Goal: Information Seeking & Learning: Check status

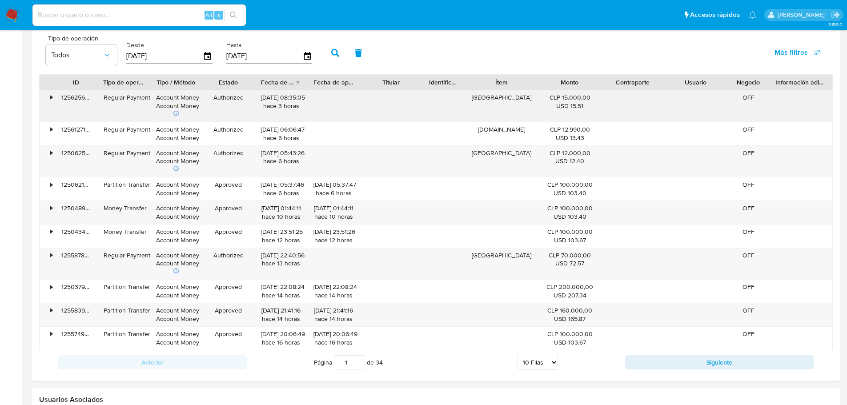
scroll to position [844, 0]
click at [51, 263] on div "•" at bounding box center [48, 263] width 16 height 32
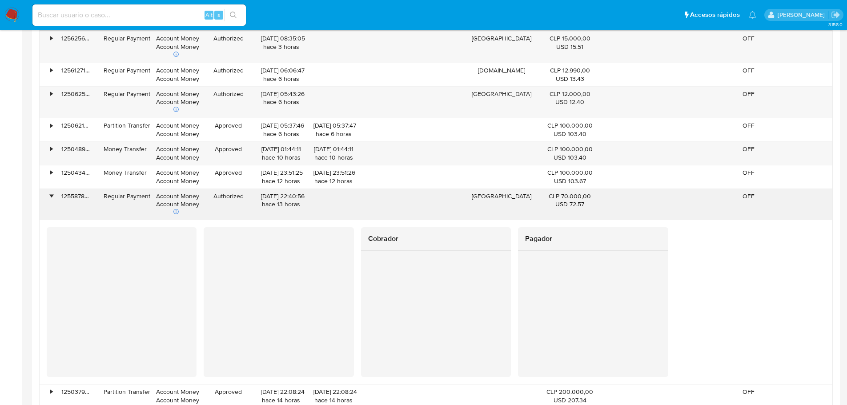
scroll to position [889, 0]
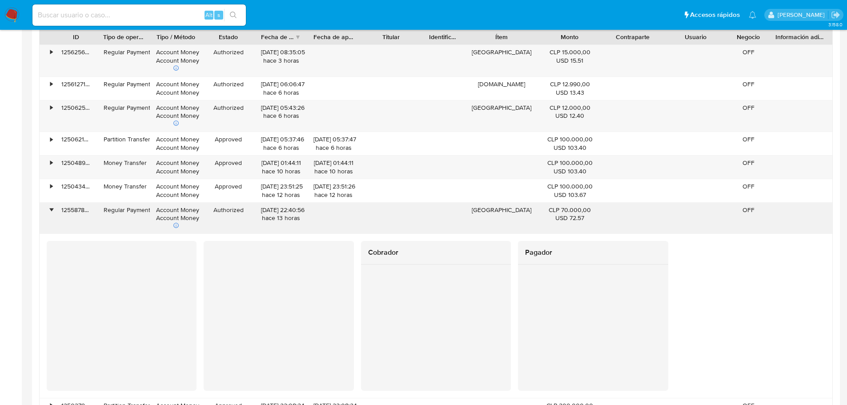
click at [52, 212] on div "•" at bounding box center [51, 210] width 2 height 8
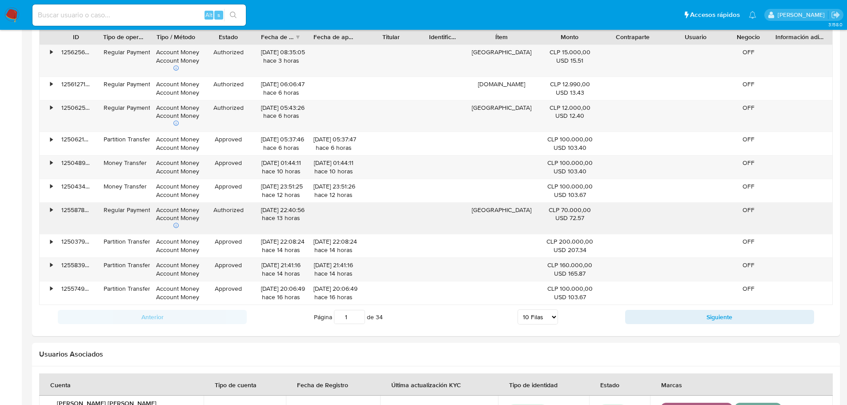
drag, startPoint x: 515, startPoint y: 208, endPoint x: 491, endPoint y: 208, distance: 24.9
click at [491, 208] on div "[GEOGRAPHIC_DATA]" at bounding box center [500, 219] width 73 height 32
click at [500, 226] on div "[GEOGRAPHIC_DATA]" at bounding box center [500, 219] width 73 height 32
click at [504, 212] on div "[GEOGRAPHIC_DATA]" at bounding box center [500, 219] width 73 height 32
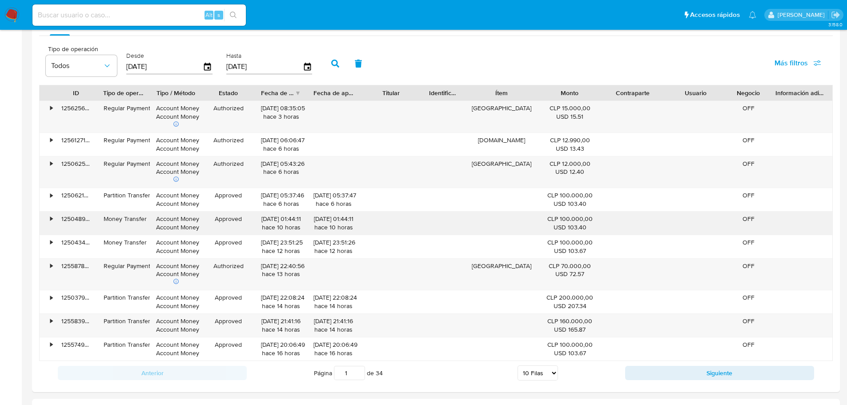
scroll to position [844, 0]
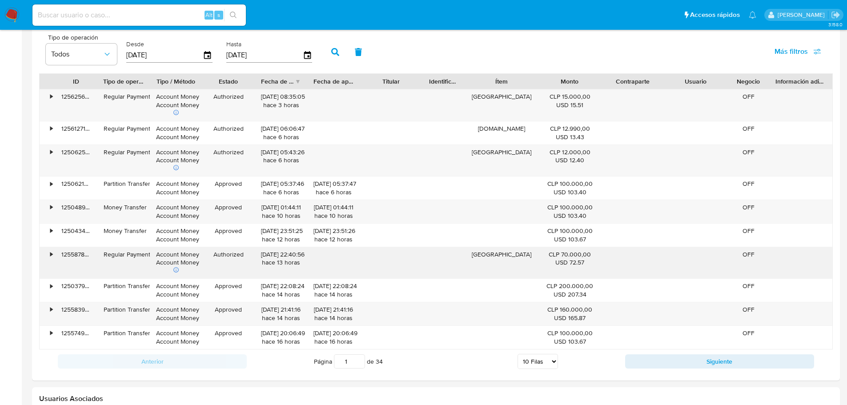
click at [298, 251] on div "[DATE] 22:40:56 hace 13 horas" at bounding box center [281, 258] width 40 height 17
drag, startPoint x: 294, startPoint y: 254, endPoint x: 314, endPoint y: 255, distance: 20.5
click at [314, 255] on div "• 125587876036 Regular Payment Account Money Account Money Authorized [DATE] 22…" at bounding box center [436, 263] width 792 height 32
drag, startPoint x: 294, startPoint y: 153, endPoint x: 328, endPoint y: 155, distance: 33.8
click at [328, 155] on div "• 125062551563 Regular Payment Account Money Account Money Authorized [DATE] 05…" at bounding box center [436, 161] width 792 height 32
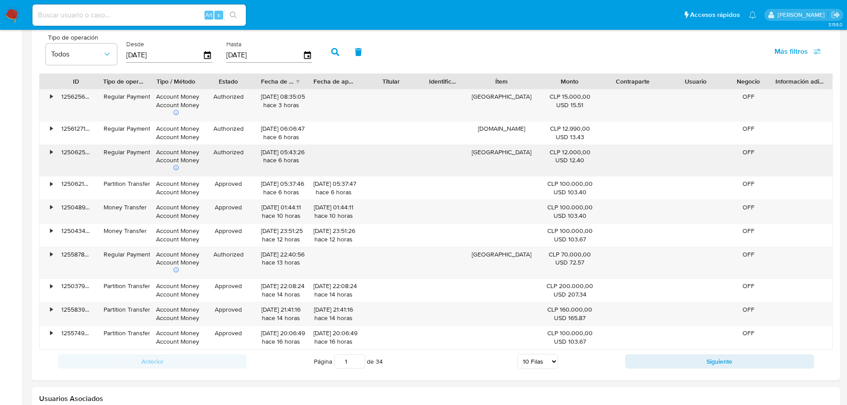
click at [323, 159] on div at bounding box center [333, 161] width 52 height 32
click at [494, 147] on div "[GEOGRAPHIC_DATA]" at bounding box center [500, 161] width 73 height 32
click at [516, 160] on div "[GEOGRAPHIC_DATA]" at bounding box center [500, 161] width 73 height 32
drag, startPoint x: 292, startPoint y: 254, endPoint x: 310, endPoint y: 256, distance: 17.8
click at [310, 256] on div "• 125587876036 Regular Payment Account Money Account Money Authorized [DATE] 22…" at bounding box center [436, 263] width 792 height 32
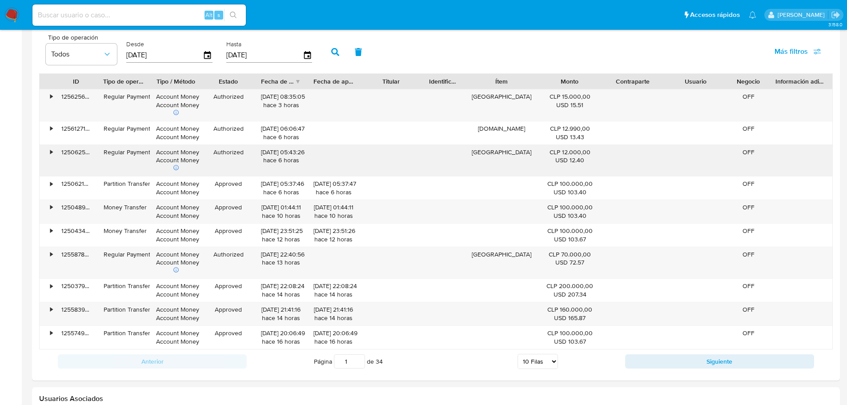
drag, startPoint x: 297, startPoint y: 153, endPoint x: 316, endPoint y: 159, distance: 20.0
click at [316, 159] on div "• 125062551563 Regular Payment Account Money Account Money Authorized [DATE] 05…" at bounding box center [436, 161] width 792 height 32
click at [343, 168] on div at bounding box center [333, 161] width 52 height 32
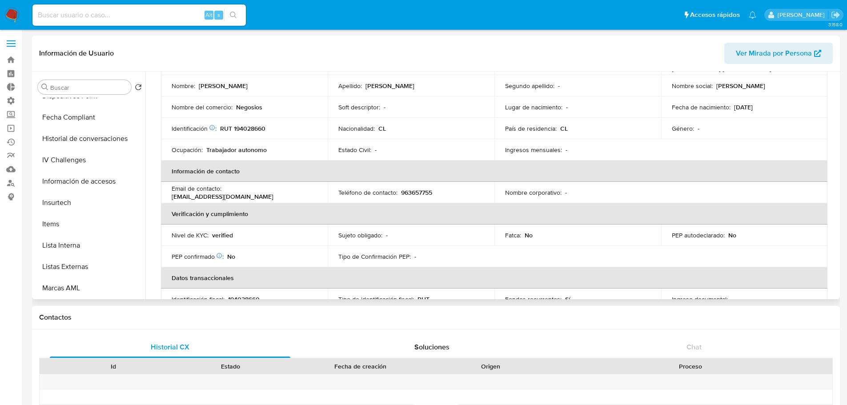
scroll to position [0, 0]
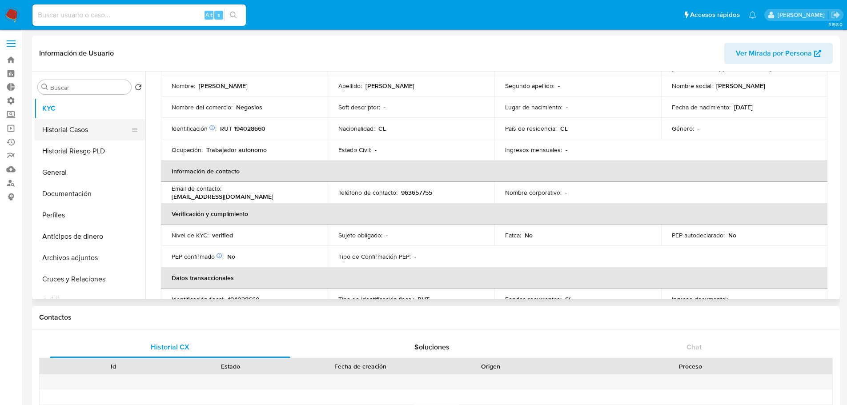
click at [78, 134] on button "Historial Casos" at bounding box center [86, 129] width 104 height 21
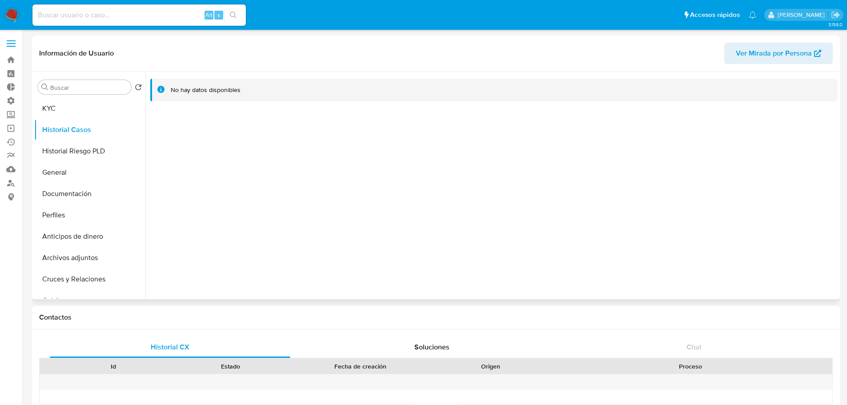
drag, startPoint x: 197, startPoint y: 87, endPoint x: 279, endPoint y: 113, distance: 85.9
click at [254, 93] on div "No hay datos disponibles" at bounding box center [500, 90] width 659 height 8
click at [302, 153] on div at bounding box center [491, 186] width 692 height 228
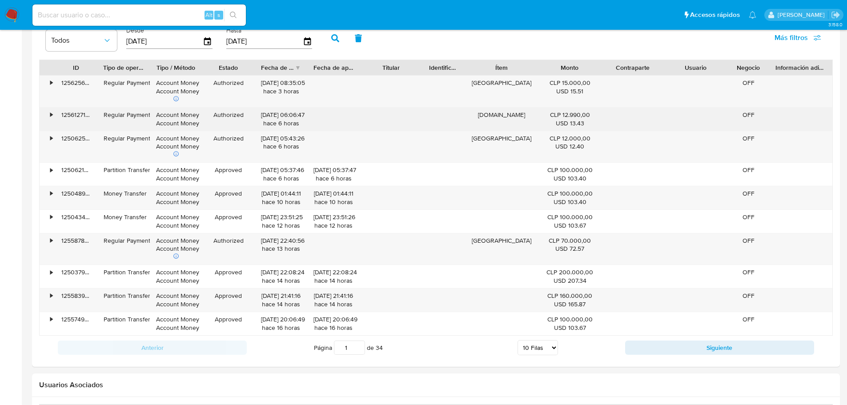
scroll to position [844, 0]
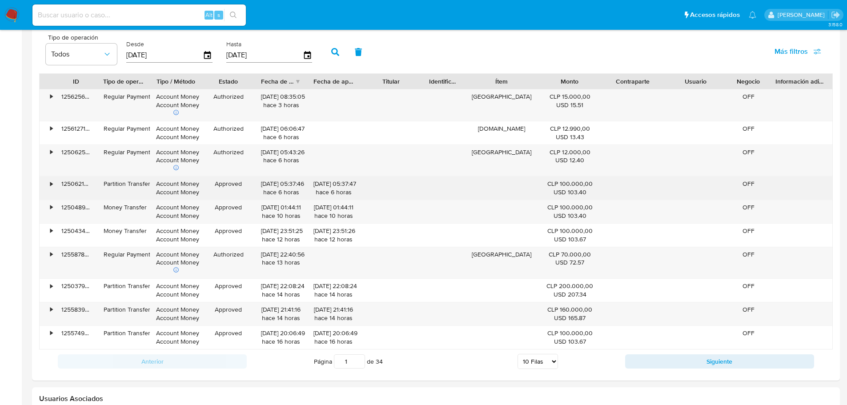
click at [53, 187] on div "•" at bounding box center [48, 187] width 16 height 23
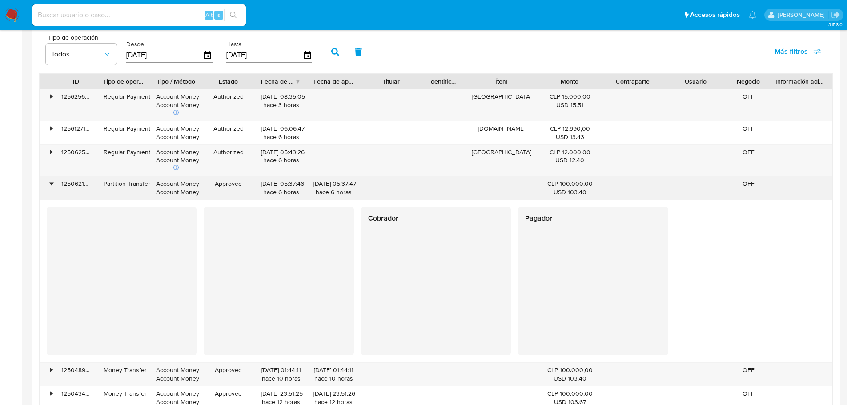
click at [53, 186] on div "•" at bounding box center [48, 187] width 16 height 23
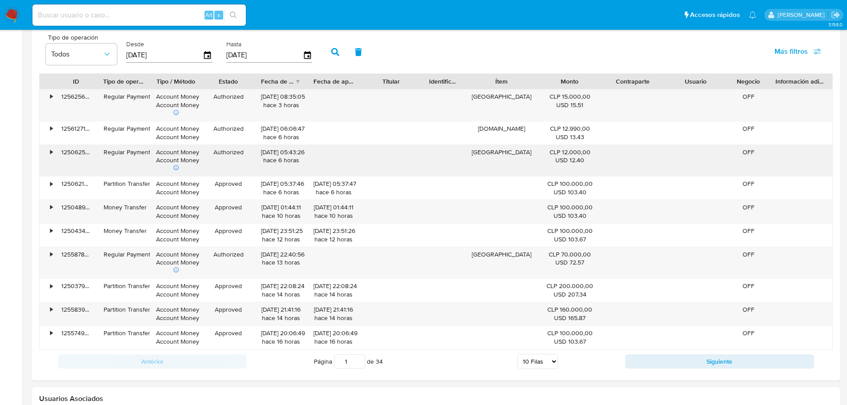
drag, startPoint x: 499, startPoint y: 149, endPoint x: 486, endPoint y: 152, distance: 14.0
click at [486, 152] on div "[GEOGRAPHIC_DATA]" at bounding box center [500, 161] width 73 height 32
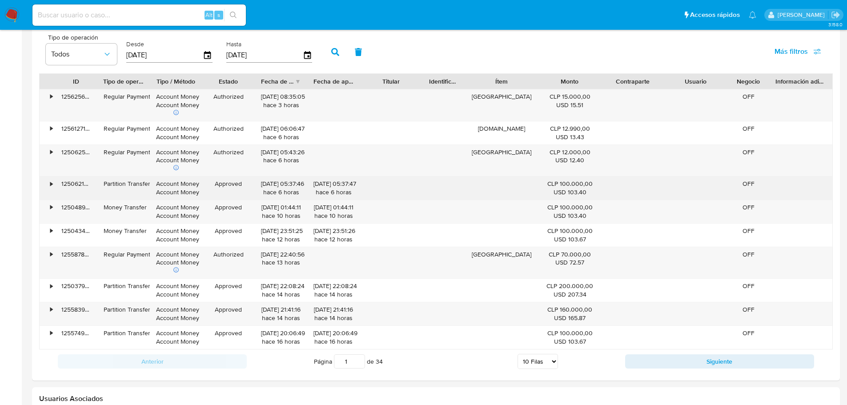
drag, startPoint x: 495, startPoint y: 166, endPoint x: 521, endPoint y: 187, distance: 33.1
click at [496, 166] on div "[GEOGRAPHIC_DATA]" at bounding box center [500, 161] width 73 height 32
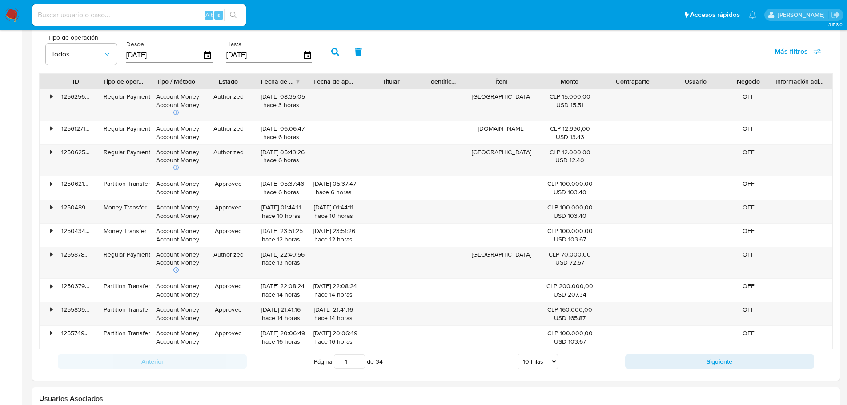
click at [550, 359] on select "5 Filas 10 Filas 20 Filas 25 Filas 50 Filas 100 Filas" at bounding box center [537, 361] width 40 height 15
select select "100"
click at [517, 354] on select "5 Filas 10 Filas 20 Filas 25 Filas 50 Filas 100 Filas" at bounding box center [537, 361] width 40 height 15
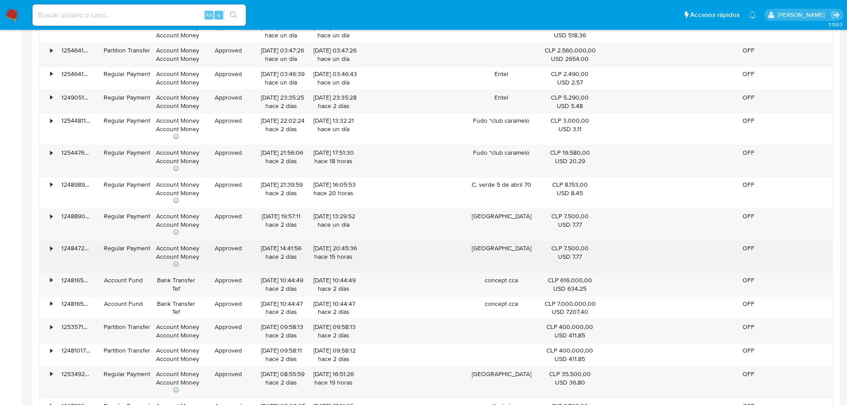
scroll to position [1200, 0]
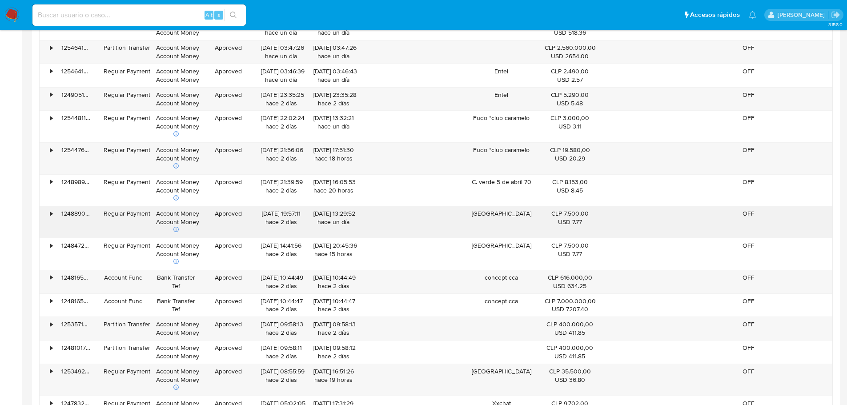
drag, startPoint x: 514, startPoint y: 248, endPoint x: 496, endPoint y: 222, distance: 30.9
click at [497, 216] on div "[GEOGRAPHIC_DATA]" at bounding box center [500, 222] width 73 height 32
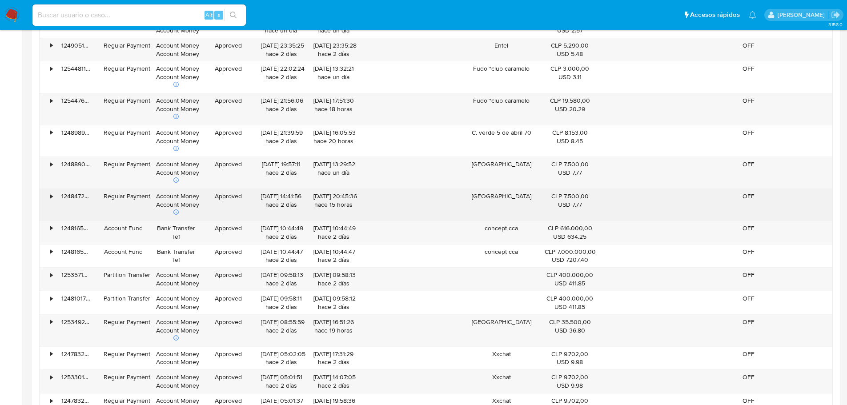
scroll to position [1289, 0]
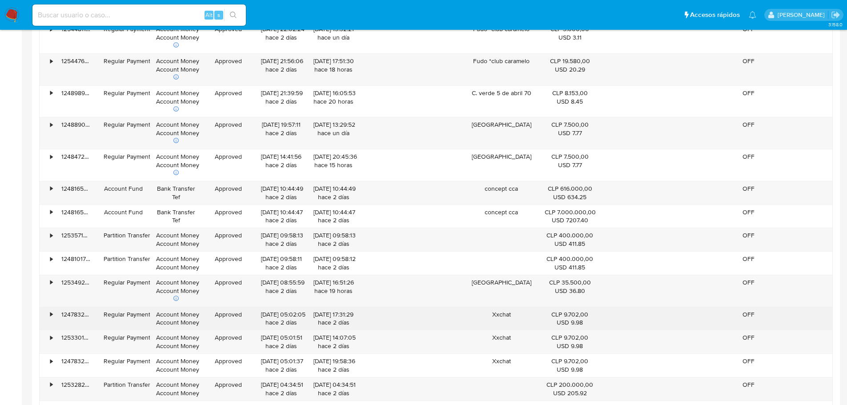
drag, startPoint x: 506, startPoint y: 312, endPoint x: 499, endPoint y: 316, distance: 7.4
click at [500, 316] on div "Xxchat" at bounding box center [500, 318] width 73 height 23
click at [497, 315] on div "Xxchat" at bounding box center [500, 318] width 73 height 23
click at [506, 326] on div "Xxchat" at bounding box center [500, 318] width 73 height 23
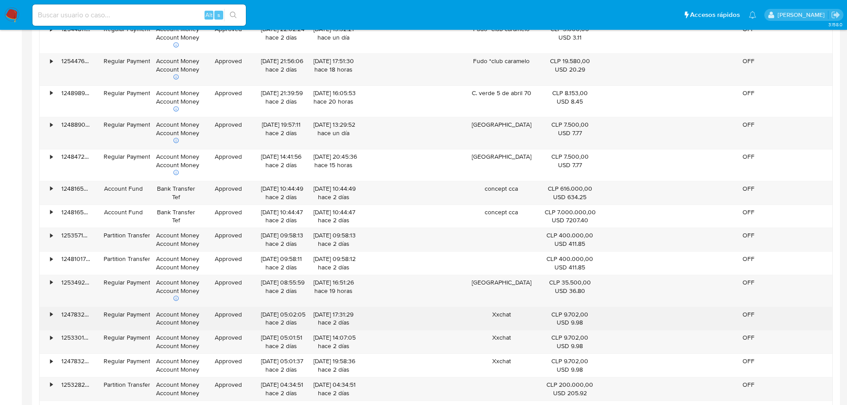
click at [506, 326] on div "Xxchat" at bounding box center [500, 318] width 73 height 23
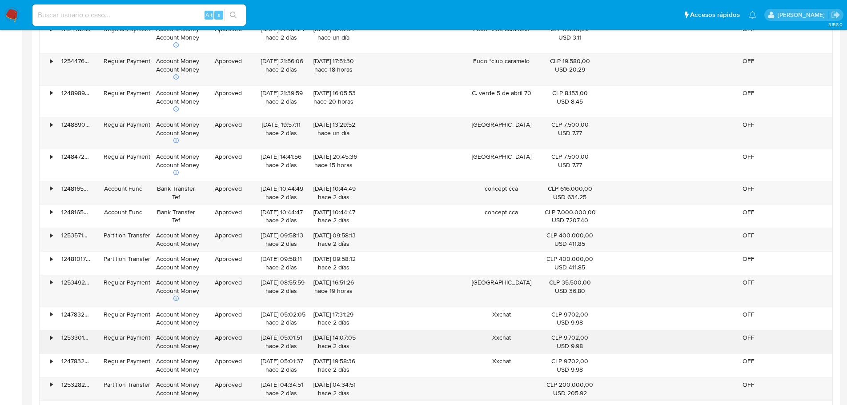
click at [503, 334] on div "Xxchat" at bounding box center [500, 341] width 73 height 23
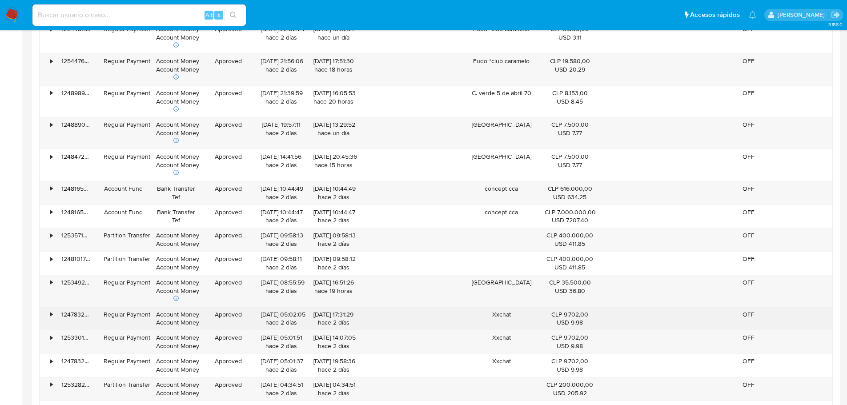
click at [502, 316] on div "Xxchat" at bounding box center [500, 318] width 73 height 23
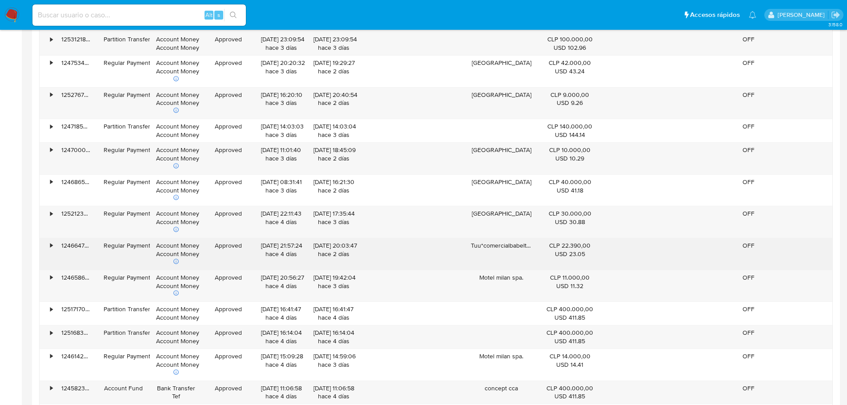
scroll to position [1778, 0]
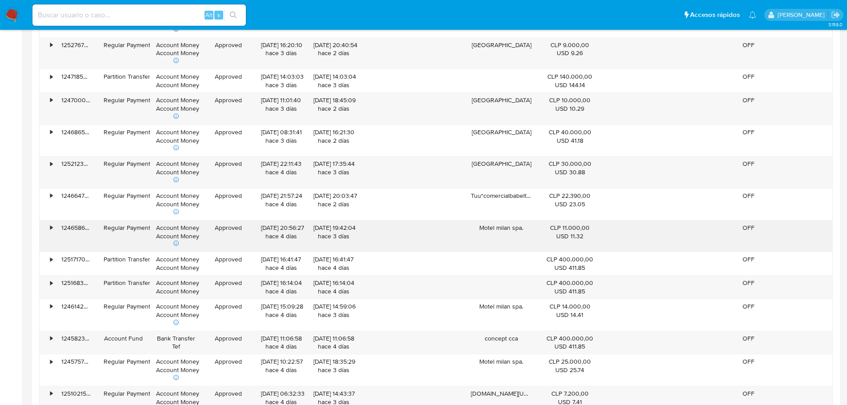
click at [506, 231] on div "Motel milan spa." at bounding box center [500, 236] width 73 height 32
click at [491, 229] on div "Motel milan spa." at bounding box center [500, 236] width 73 height 32
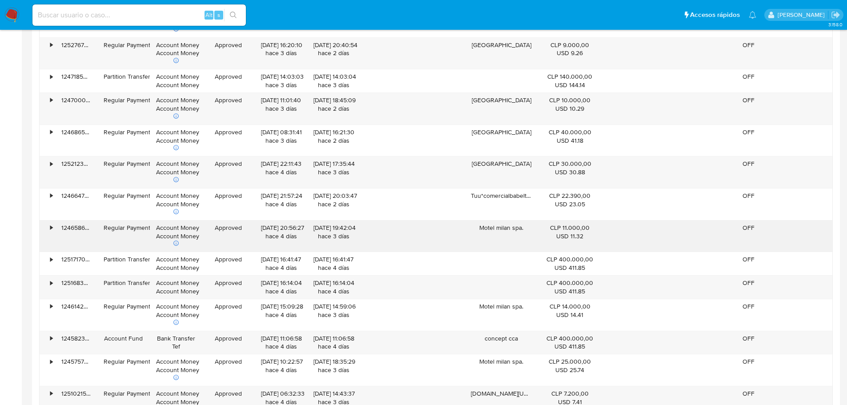
click at [491, 229] on div "Motel milan spa." at bounding box center [500, 236] width 73 height 32
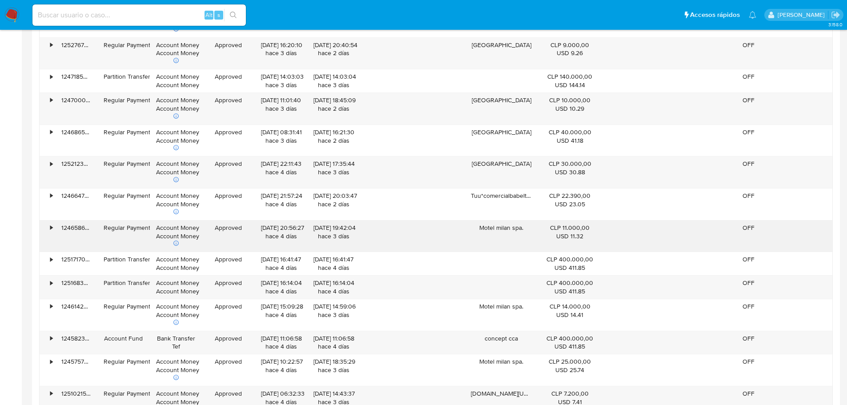
click at [491, 229] on div "Motel milan spa." at bounding box center [500, 236] width 73 height 32
click at [499, 242] on div "Motel milan spa." at bounding box center [500, 236] width 73 height 32
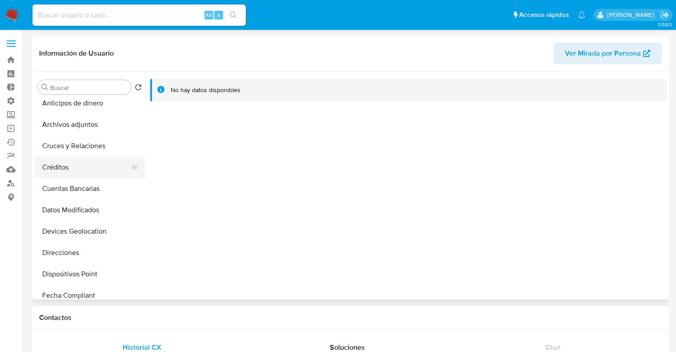
scroll to position [44, 0]
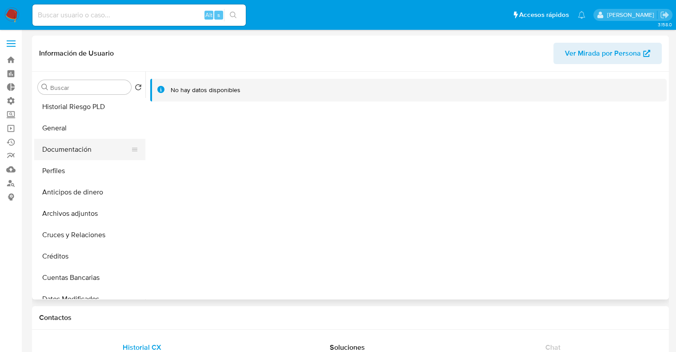
click at [84, 148] on button "Documentación" at bounding box center [86, 149] width 104 height 21
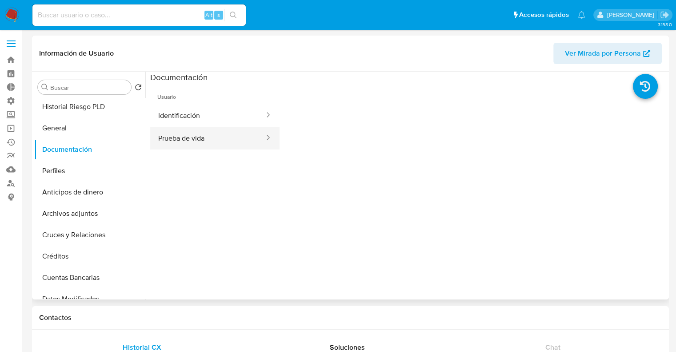
click at [213, 139] on button "Prueba de vida" at bounding box center [207, 138] width 115 height 23
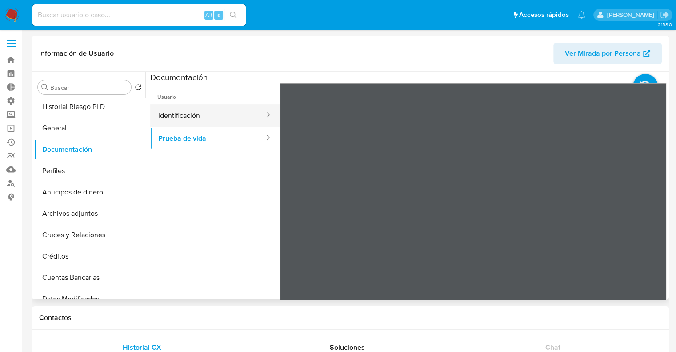
click at [225, 115] on button "Identificación" at bounding box center [207, 115] width 115 height 23
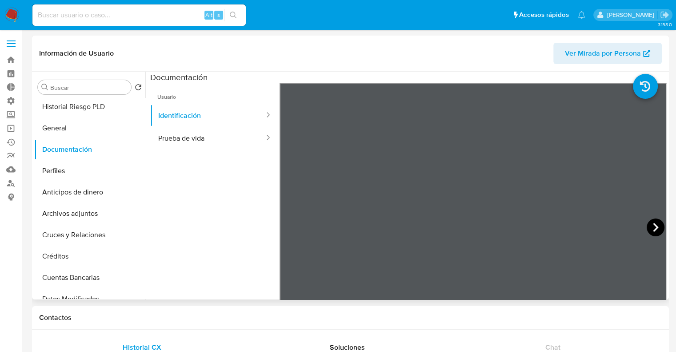
click at [654, 220] on icon at bounding box center [656, 227] width 18 height 18
click at [174, 136] on button "Prueba de vida" at bounding box center [207, 138] width 115 height 23
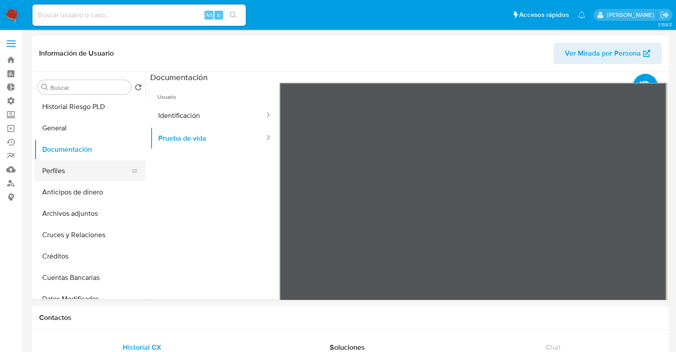
click at [89, 177] on button "Perfiles" at bounding box center [86, 170] width 104 height 21
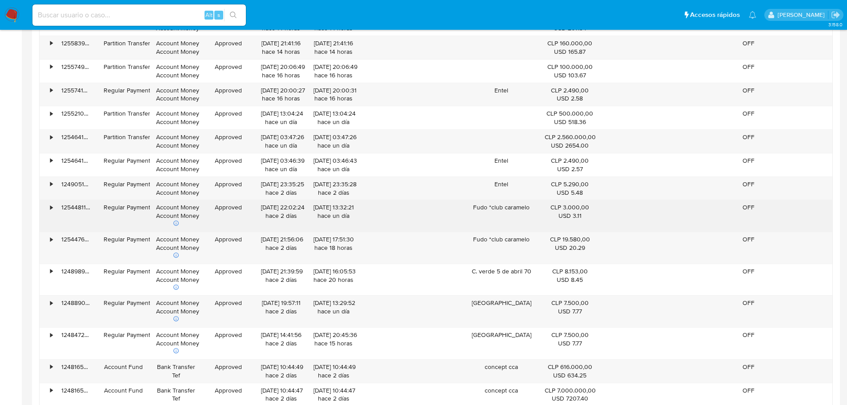
scroll to position [1111, 0]
click at [503, 204] on div "Fudo *club caramelo" at bounding box center [500, 216] width 73 height 32
click at [504, 225] on div "Fudo *club caramelo" at bounding box center [500, 216] width 73 height 32
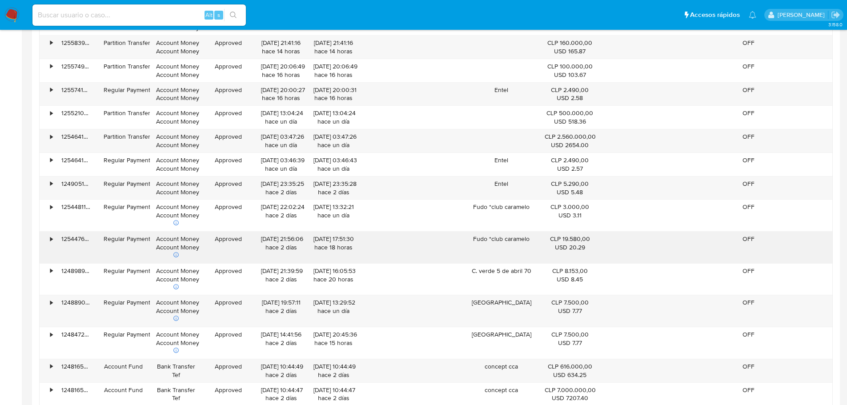
click at [514, 237] on div "Fudo *club caramelo" at bounding box center [500, 248] width 73 height 32
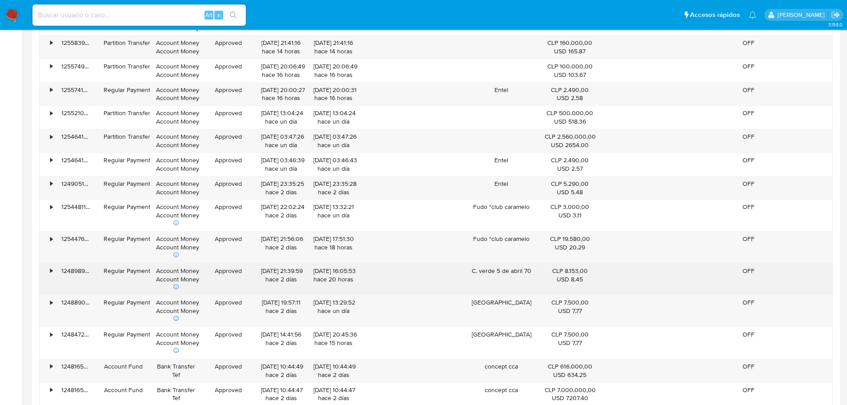
click at [491, 273] on div "C. verde 5 de abril 70" at bounding box center [500, 280] width 73 height 32
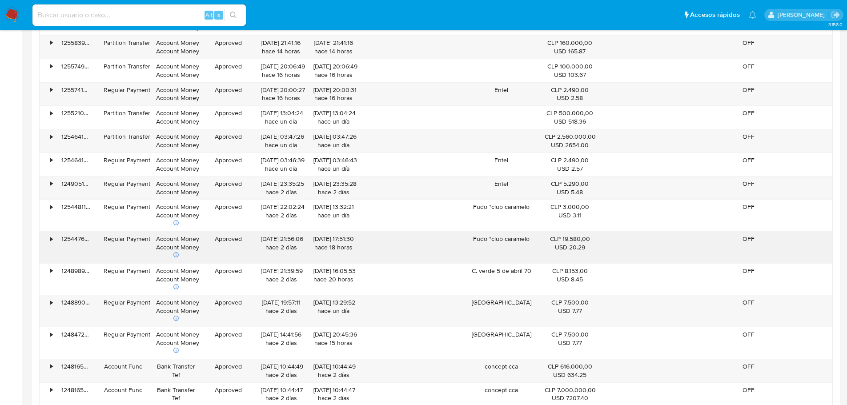
drag, startPoint x: 580, startPoint y: 248, endPoint x: 551, endPoint y: 237, distance: 31.6
click at [551, 237] on div "CLP 19.580,00 USD 20.29" at bounding box center [569, 243] width 51 height 17
click at [540, 248] on div "CLP 19.580,00 USD 20.29" at bounding box center [569, 248] width 63 height 32
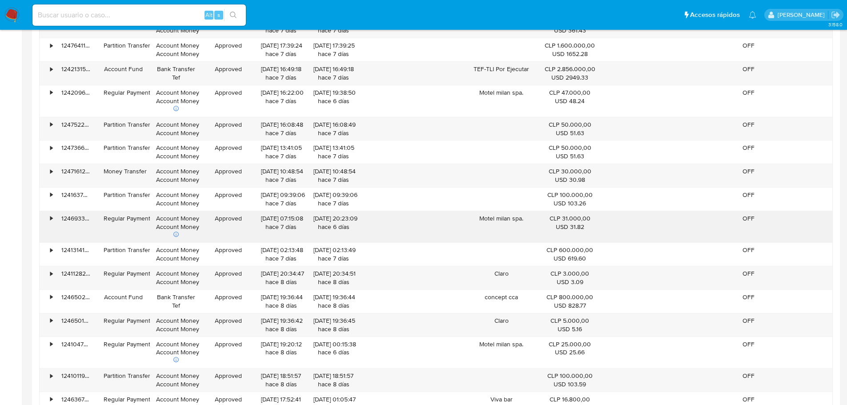
scroll to position [3288, 0]
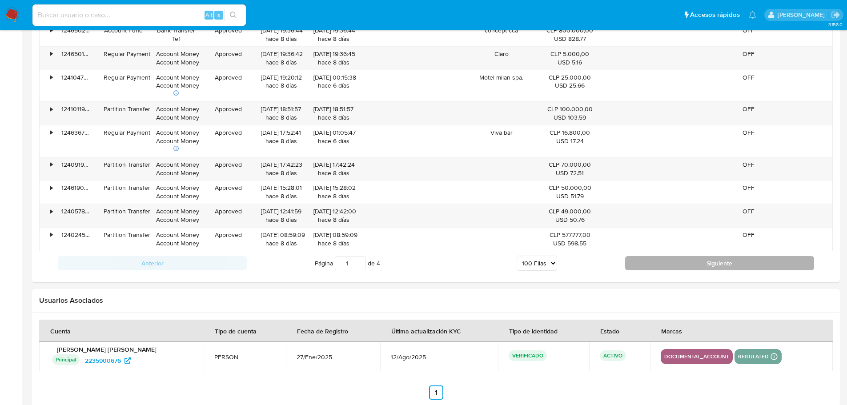
click at [707, 260] on button "Siguiente" at bounding box center [719, 263] width 189 height 14
type input "2"
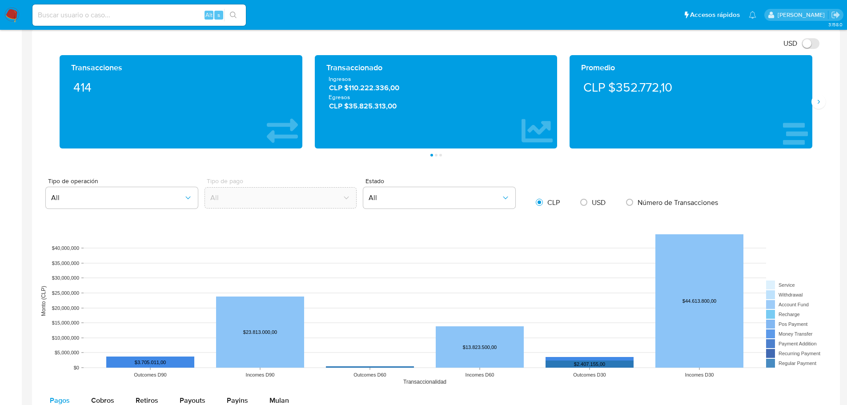
scroll to position [502, 0]
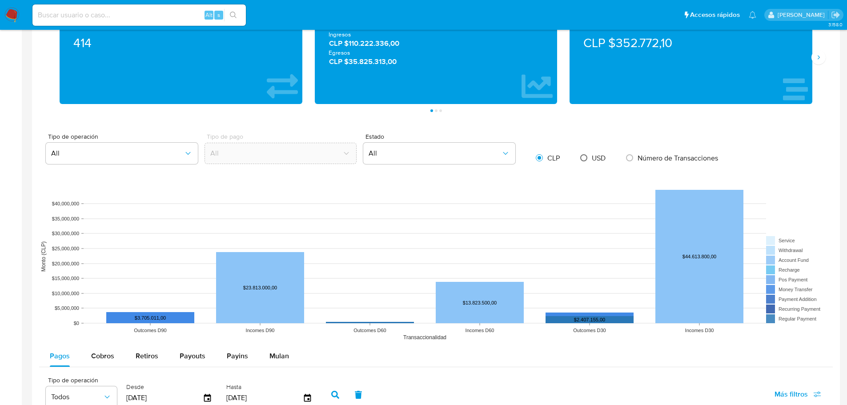
click at [589, 163] on input "radio" at bounding box center [583, 158] width 14 height 14
radio input "true"
click at [588, 161] on input "radio" at bounding box center [583, 158] width 14 height 14
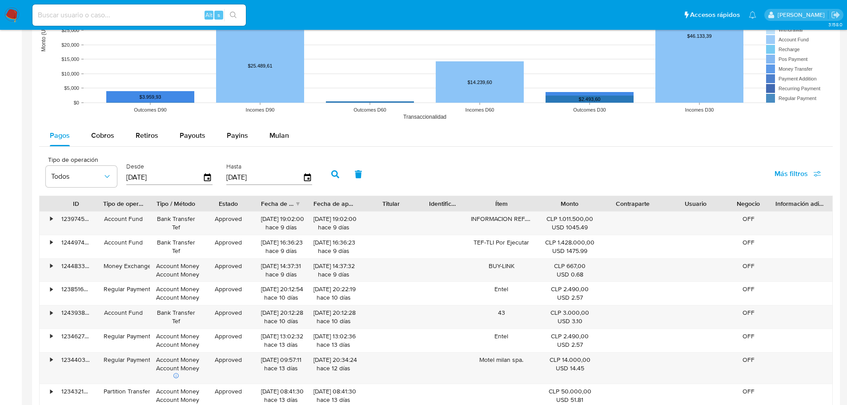
scroll to position [724, 0]
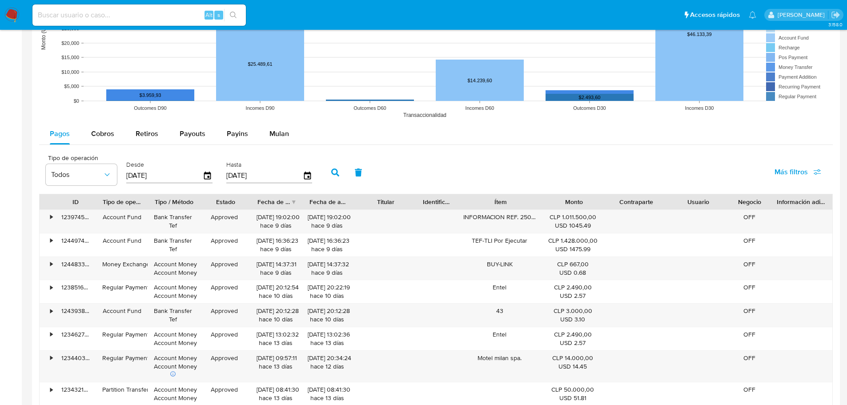
drag, startPoint x: 539, startPoint y: 208, endPoint x: 551, endPoint y: 209, distance: 12.1
click at [551, 209] on div "ID Tipo de operación Tipo / Método Estado Fecha de creación Fecha de aprobación…" at bounding box center [436, 201] width 792 height 15
drag, startPoint x: 551, startPoint y: 209, endPoint x: 579, endPoint y: 207, distance: 28.5
click at [579, 207] on div "Monto" at bounding box center [574, 201] width 62 height 15
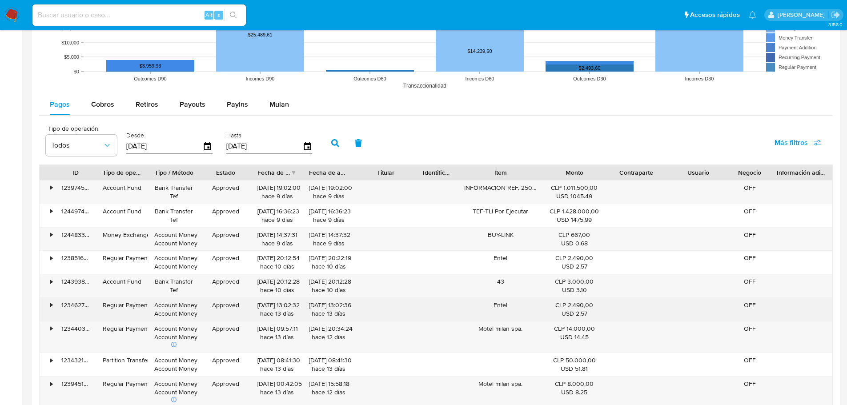
scroll to position [768, 0]
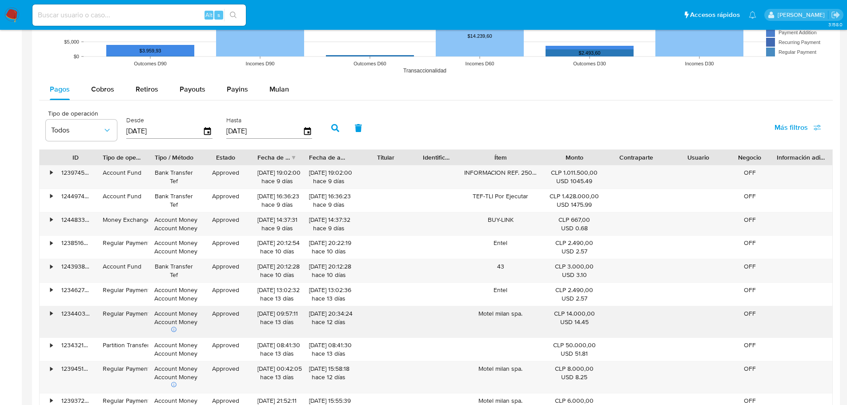
drag, startPoint x: 519, startPoint y: 322, endPoint x: 475, endPoint y: 310, distance: 46.0
click at [475, 310] on div "Motel milan spa." at bounding box center [500, 322] width 85 height 32
click at [503, 330] on div "Motel milan spa." at bounding box center [500, 322] width 85 height 32
click at [500, 371] on div "Motel milan spa." at bounding box center [500, 377] width 85 height 32
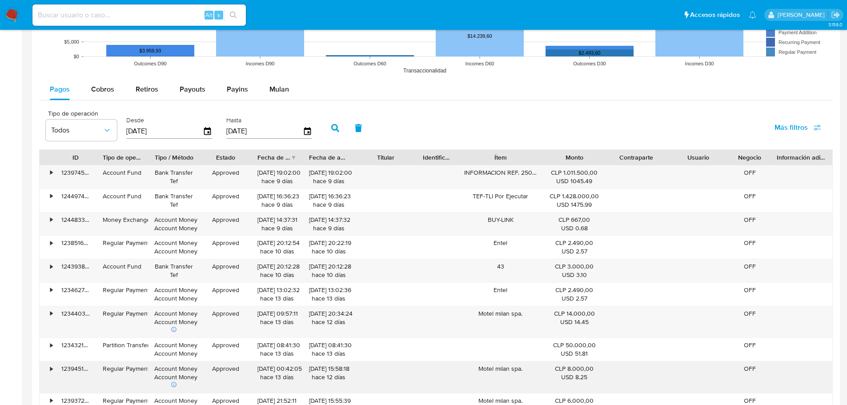
click at [500, 371] on div "Motel milan spa." at bounding box center [500, 377] width 85 height 32
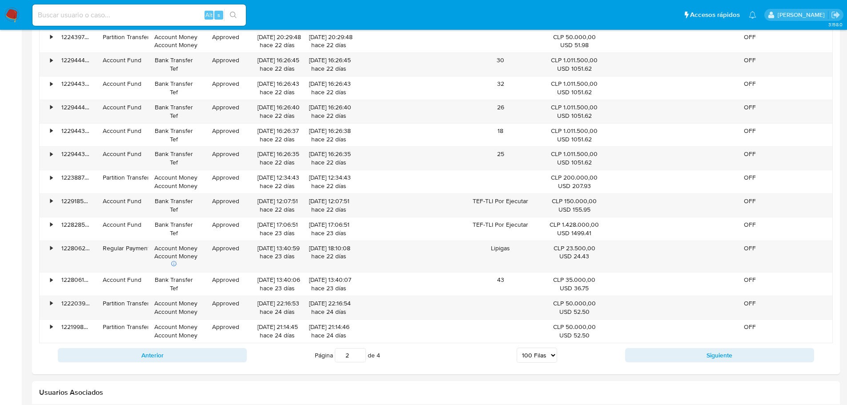
scroll to position [3301, 0]
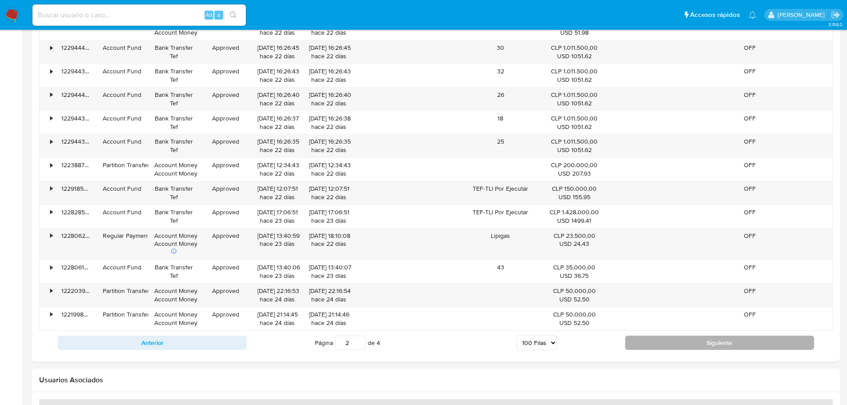
click at [693, 345] on button "Siguiente" at bounding box center [719, 343] width 189 height 14
type input "3"
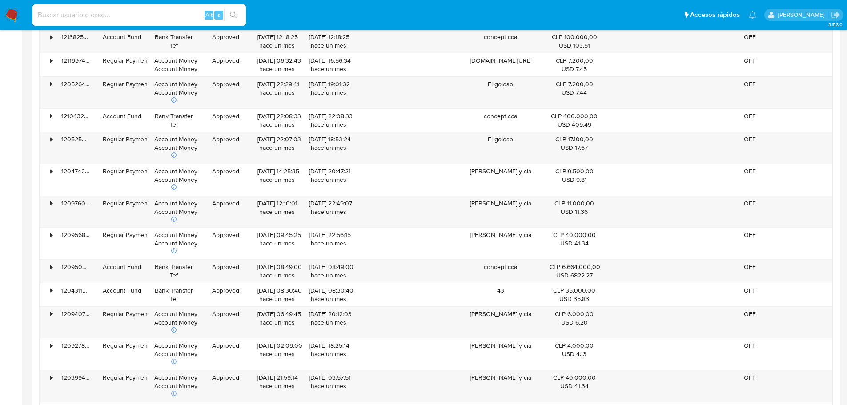
scroll to position [2057, 0]
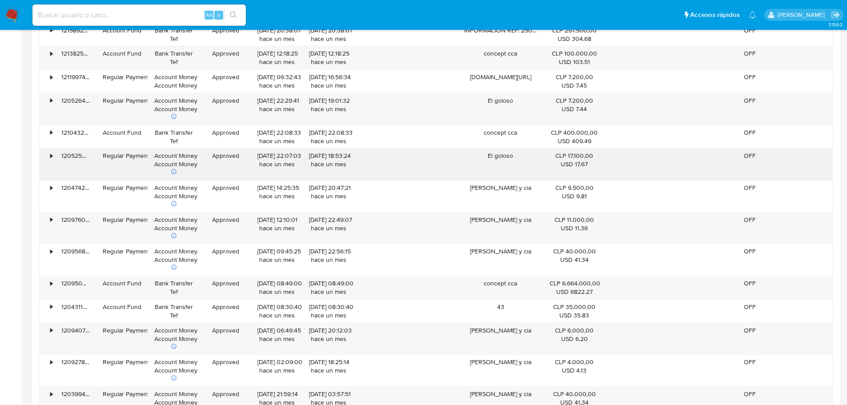
drag, startPoint x: 479, startPoint y: 150, endPoint x: 517, endPoint y: 154, distance: 38.4
click at [517, 154] on div "El goloso" at bounding box center [500, 164] width 85 height 32
click at [508, 165] on div "El goloso" at bounding box center [500, 164] width 85 height 32
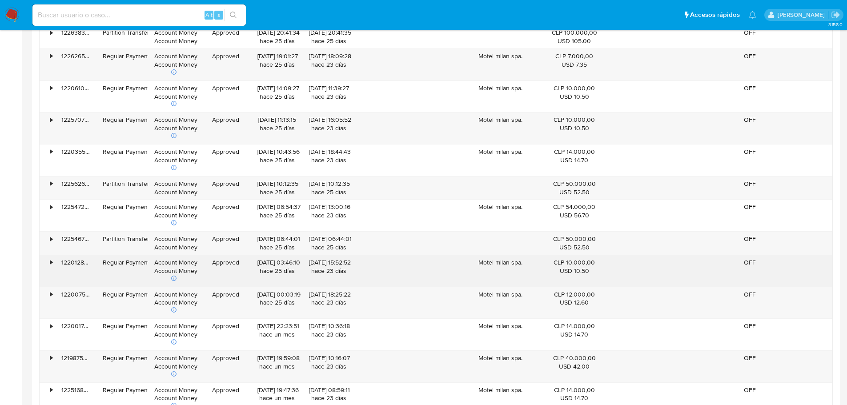
scroll to position [991, 0]
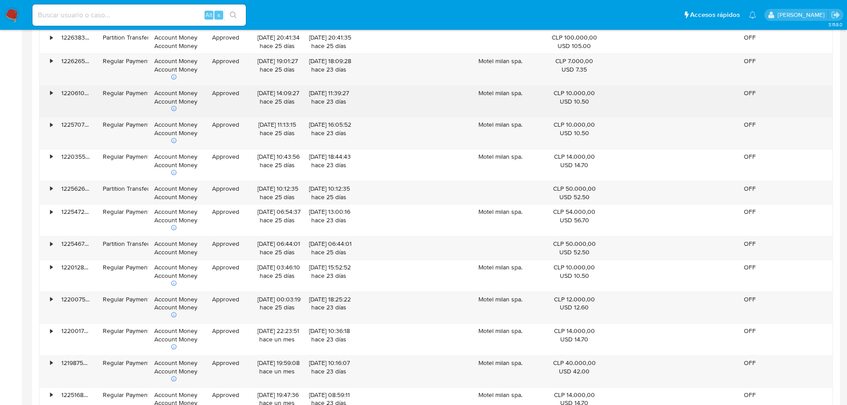
drag, startPoint x: 497, startPoint y: 371, endPoint x: 491, endPoint y: 112, distance: 259.1
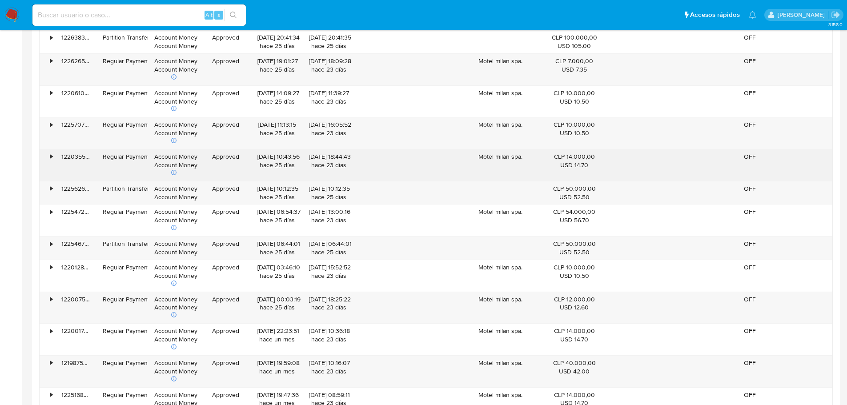
click at [494, 154] on div "Motel milan spa." at bounding box center [500, 165] width 85 height 32
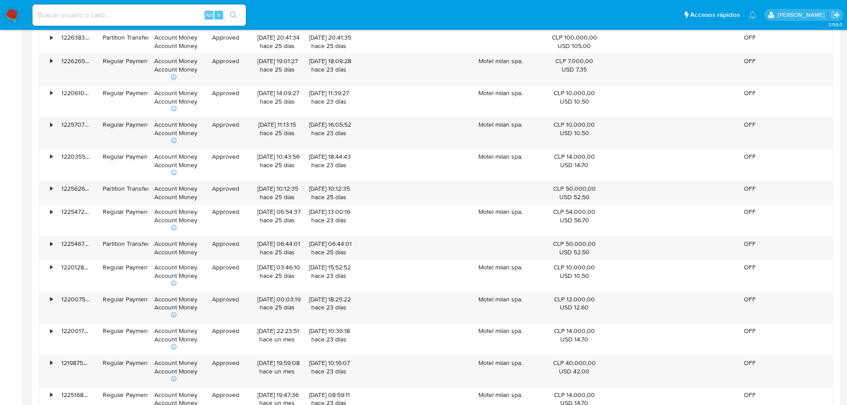
scroll to position [635, 0]
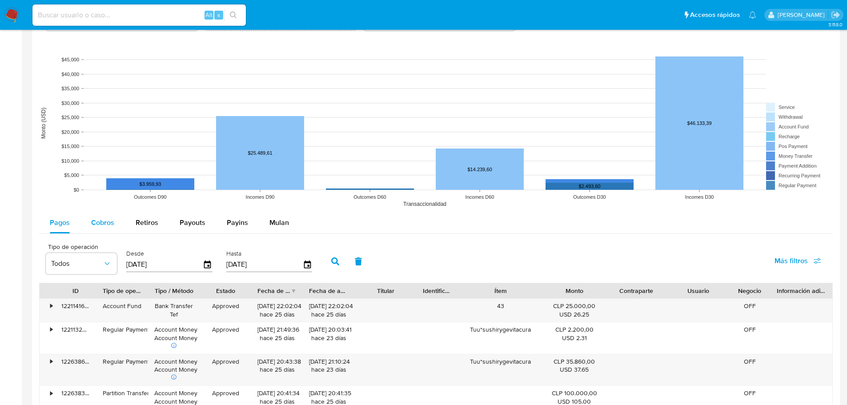
click at [96, 213] on div "Cobros" at bounding box center [102, 222] width 23 height 21
select select "10"
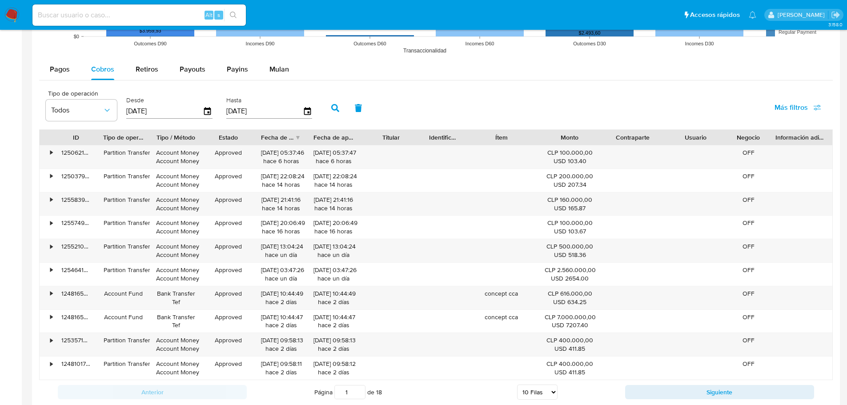
scroll to position [813, 0]
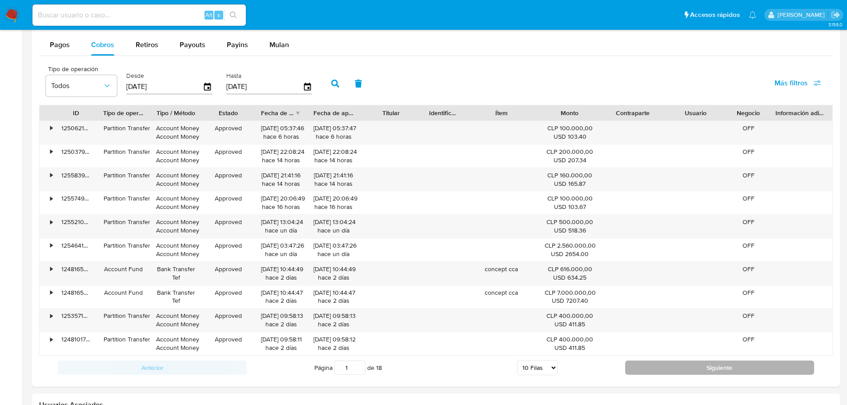
click at [755, 369] on button "Siguiente" at bounding box center [719, 367] width 189 height 14
type input "2"
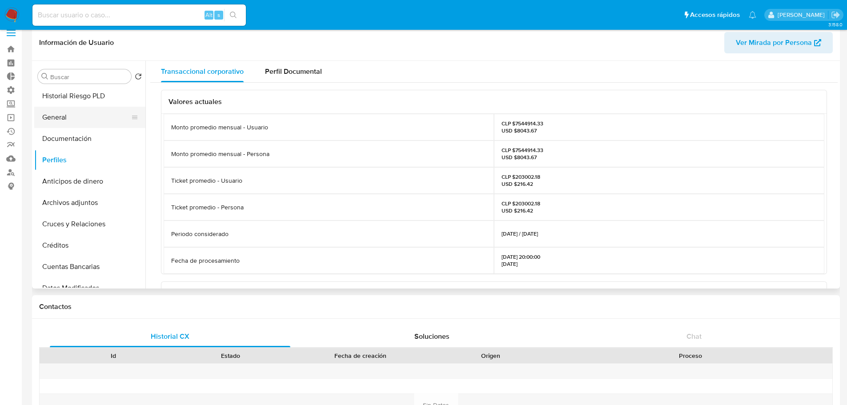
scroll to position [0, 0]
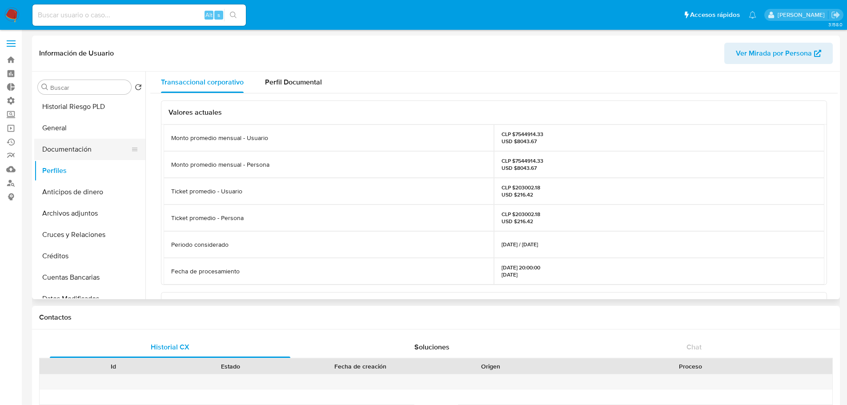
click at [104, 148] on button "Documentación" at bounding box center [86, 149] width 104 height 21
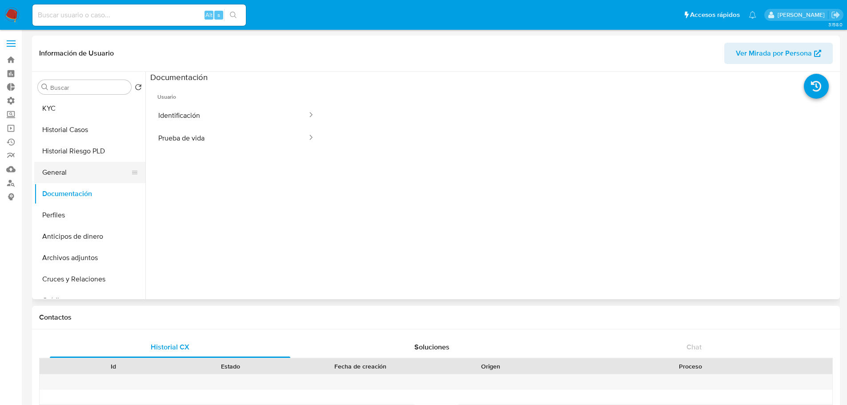
click at [82, 162] on button "General" at bounding box center [86, 172] width 104 height 21
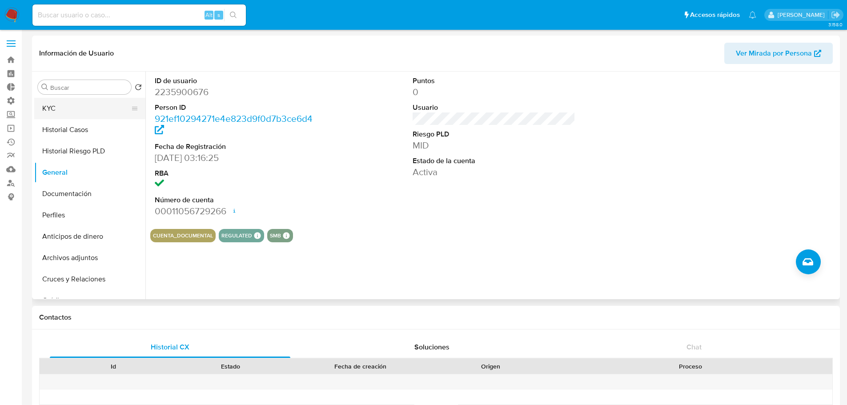
click at [87, 106] on button "KYC" at bounding box center [86, 108] width 104 height 21
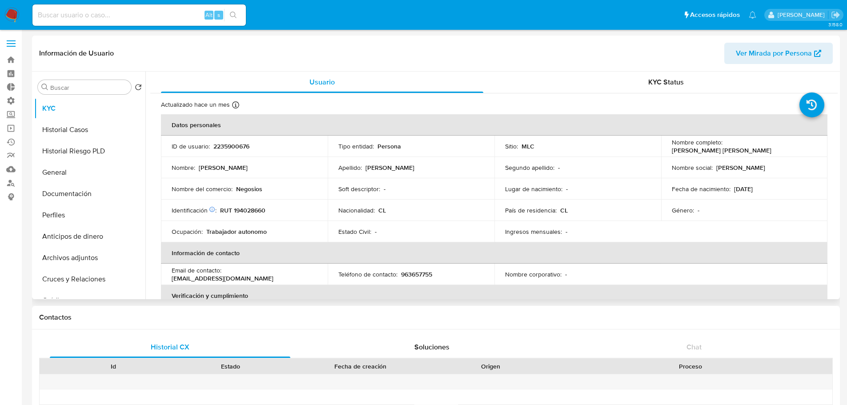
click at [245, 194] on td "Nombre del comercio : Negosios" at bounding box center [244, 188] width 167 height 21
click at [249, 189] on p "Negosios" at bounding box center [249, 189] width 26 height 8
click at [478, 223] on td "Estado Civil : -" at bounding box center [411, 231] width 167 height 21
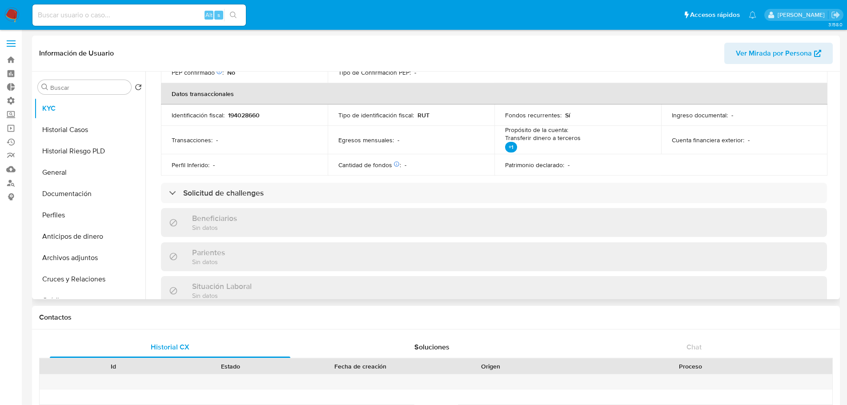
scroll to position [267, 0]
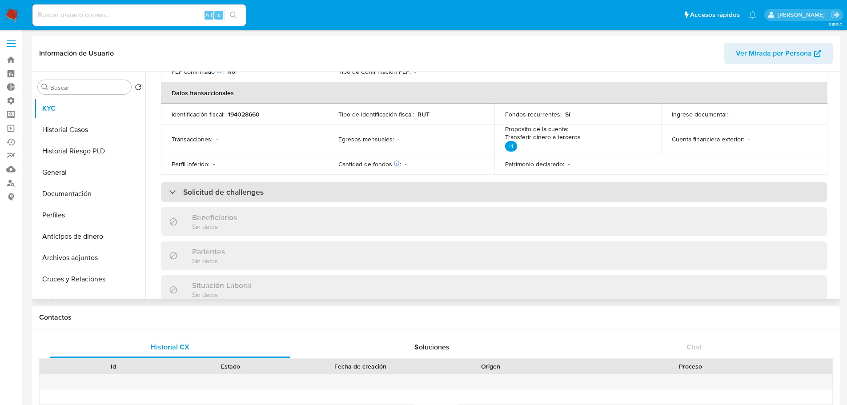
click at [311, 185] on div "Solicitud de challenges" at bounding box center [494, 192] width 666 height 20
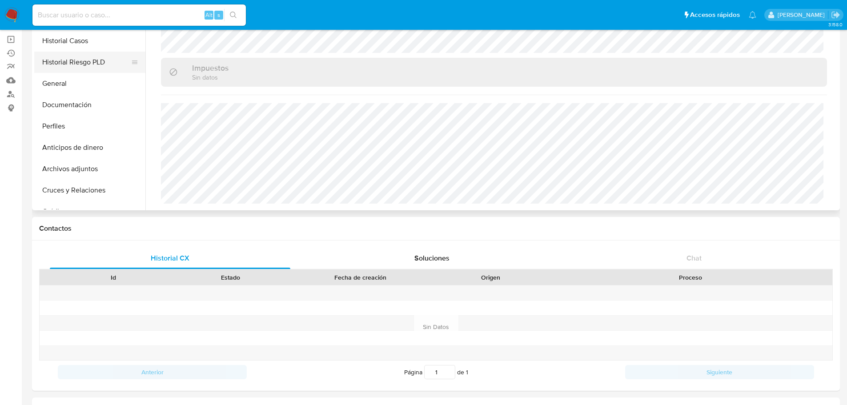
scroll to position [0, 0]
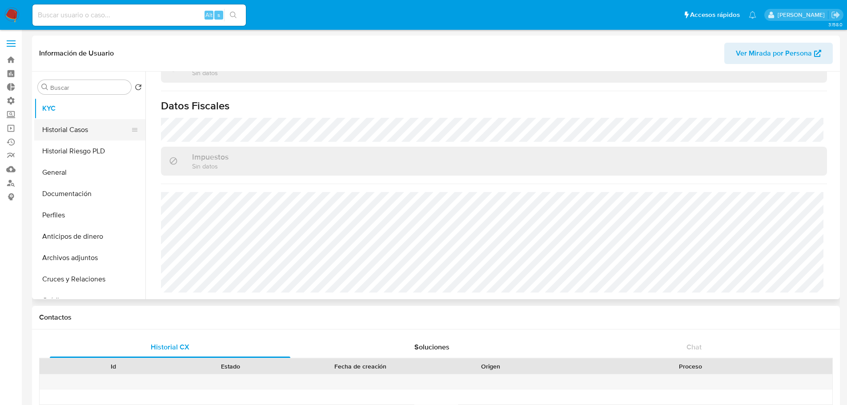
click at [73, 132] on button "Historial Casos" at bounding box center [86, 129] width 104 height 21
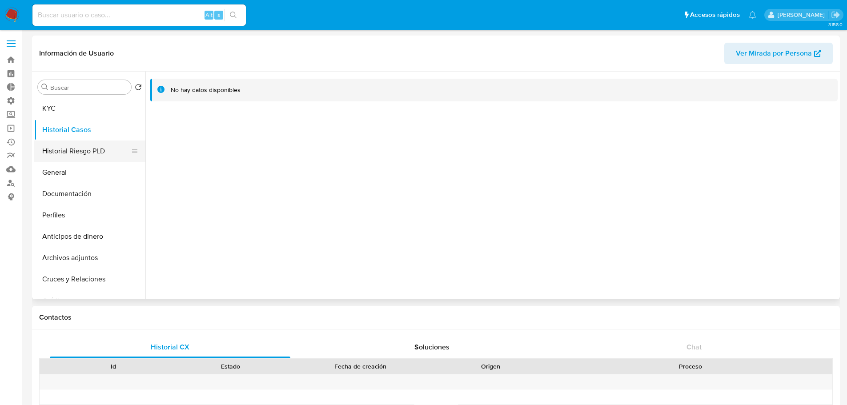
click at [77, 147] on button "Historial Riesgo PLD" at bounding box center [86, 150] width 104 height 21
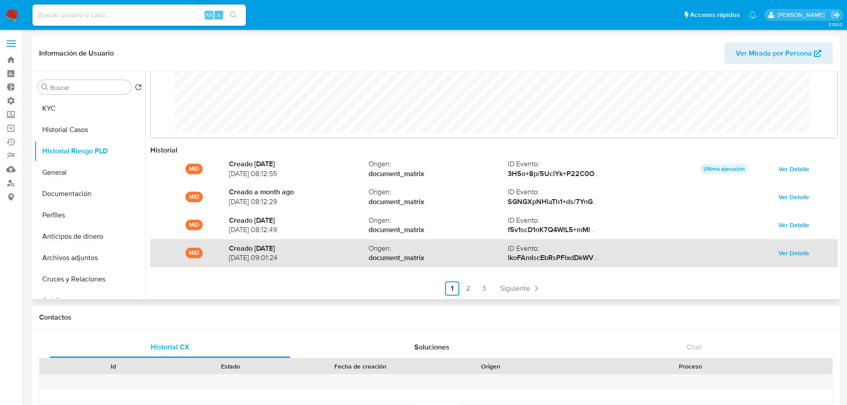
scroll to position [47, 0]
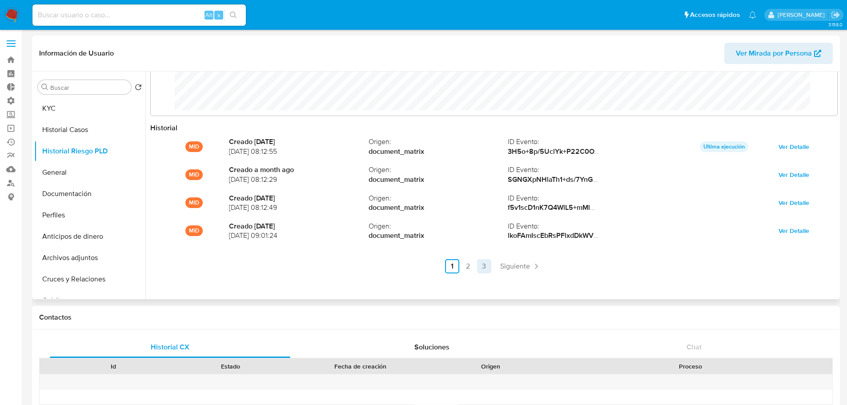
click at [479, 266] on link "3" at bounding box center [484, 266] width 14 height 14
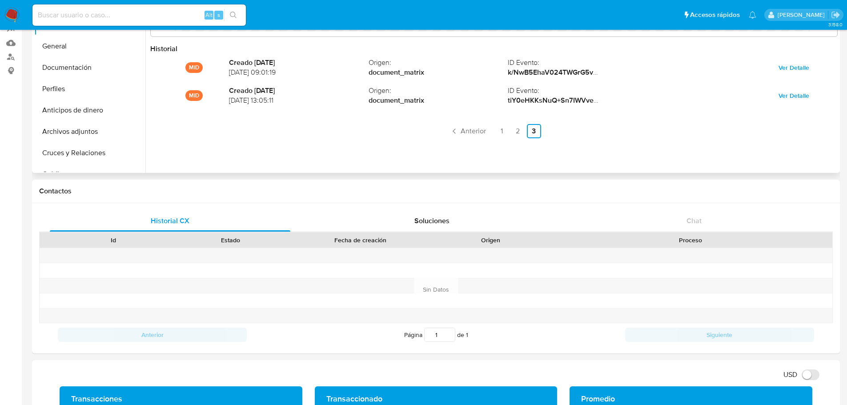
scroll to position [0, 0]
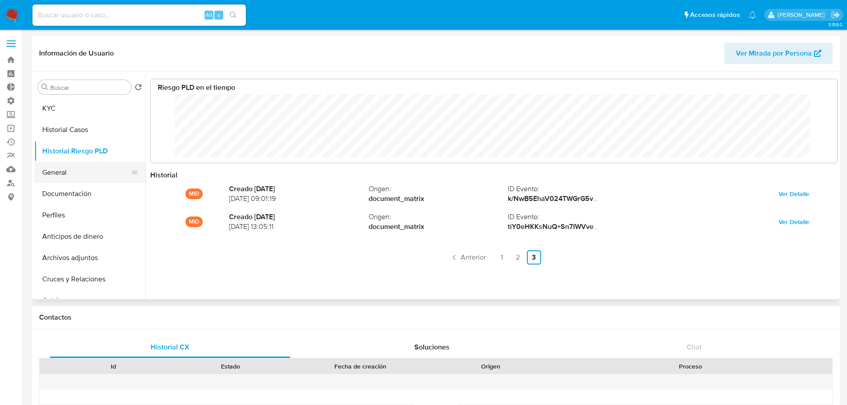
click at [104, 176] on button "General" at bounding box center [86, 172] width 104 height 21
